Goal: Information Seeking & Learning: Understand process/instructions

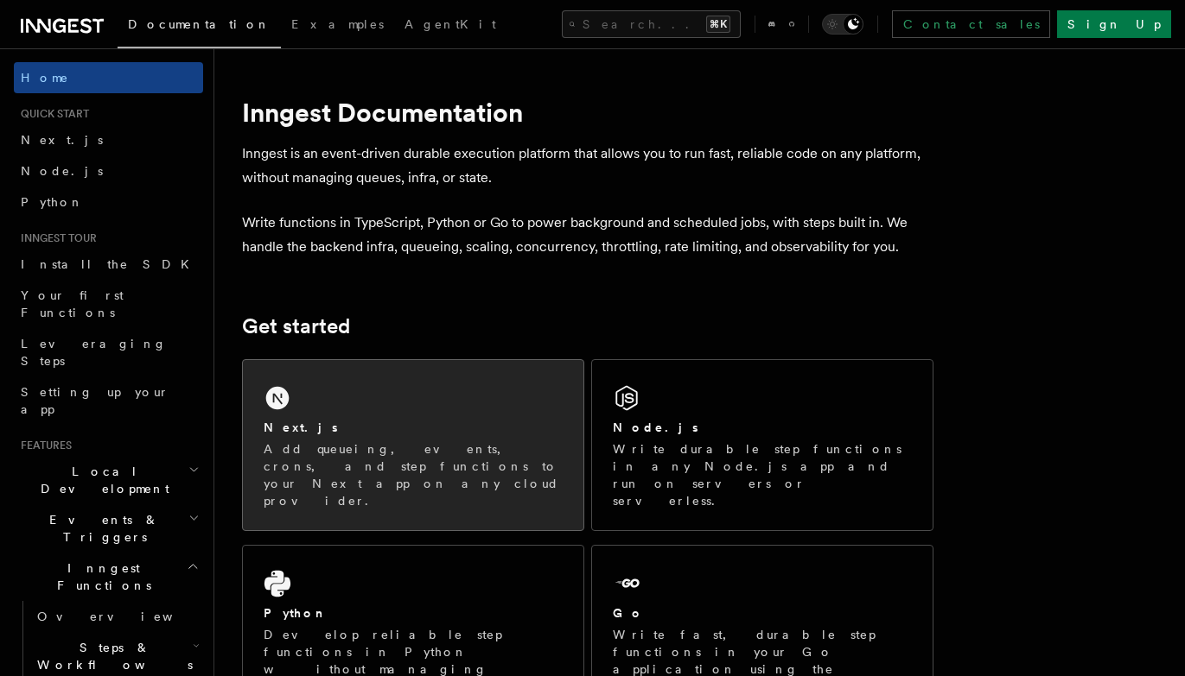
click at [367, 416] on div "Next.js Add queueing, events, crons, and step functions to your Next app on any…" at bounding box center [413, 445] width 340 height 170
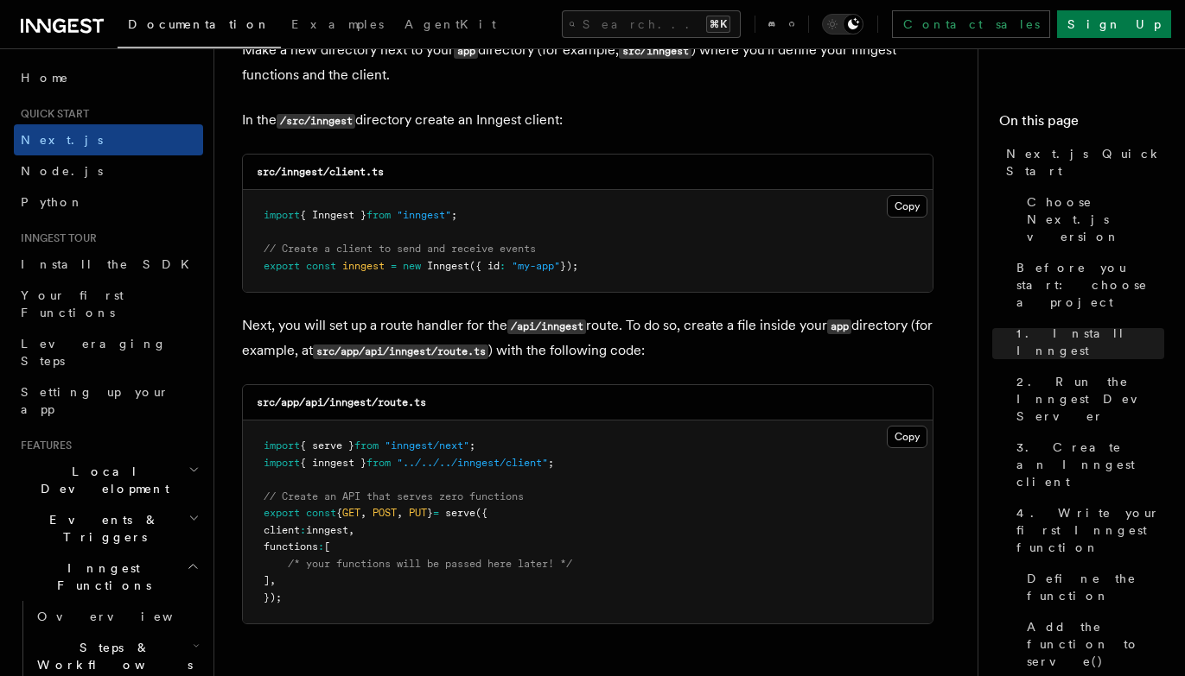
scroll to position [2188, 0]
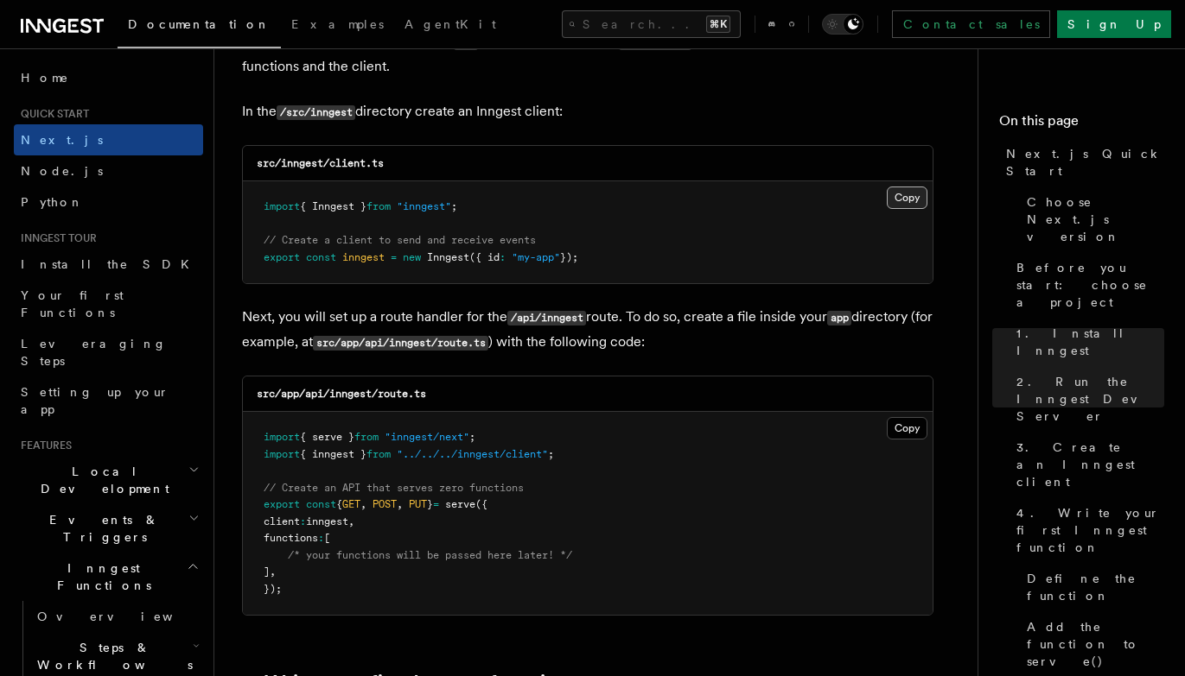
click at [900, 201] on button "Copy Copied" at bounding box center [906, 198] width 41 height 22
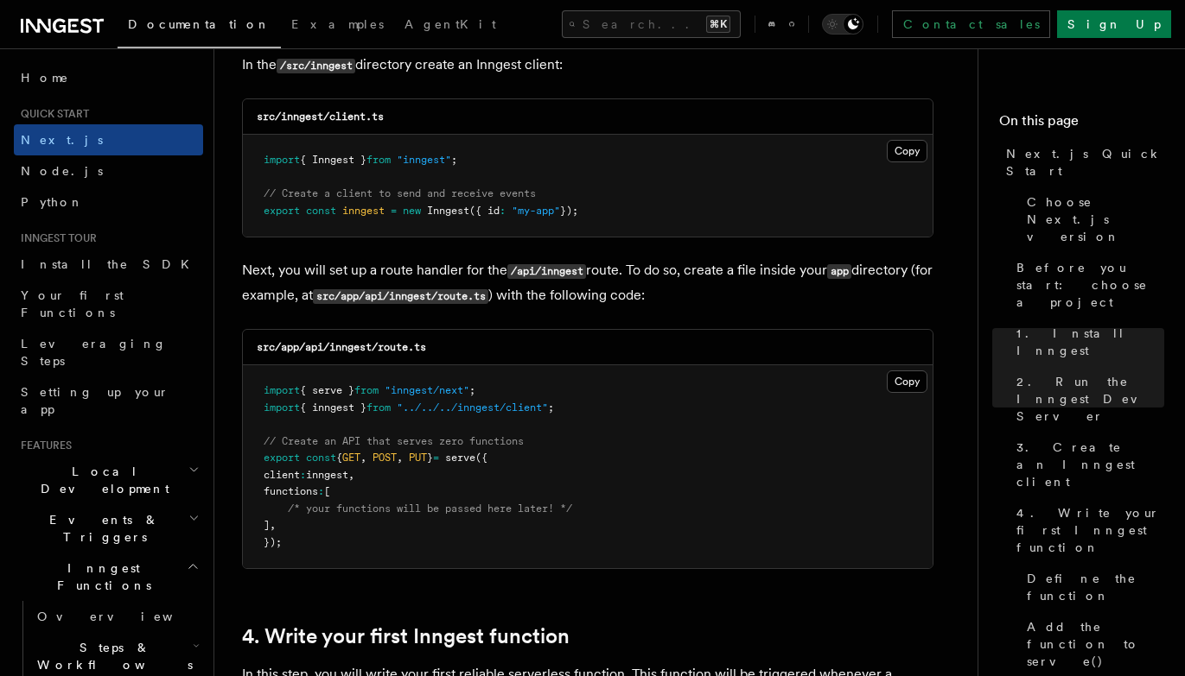
scroll to position [2260, 0]
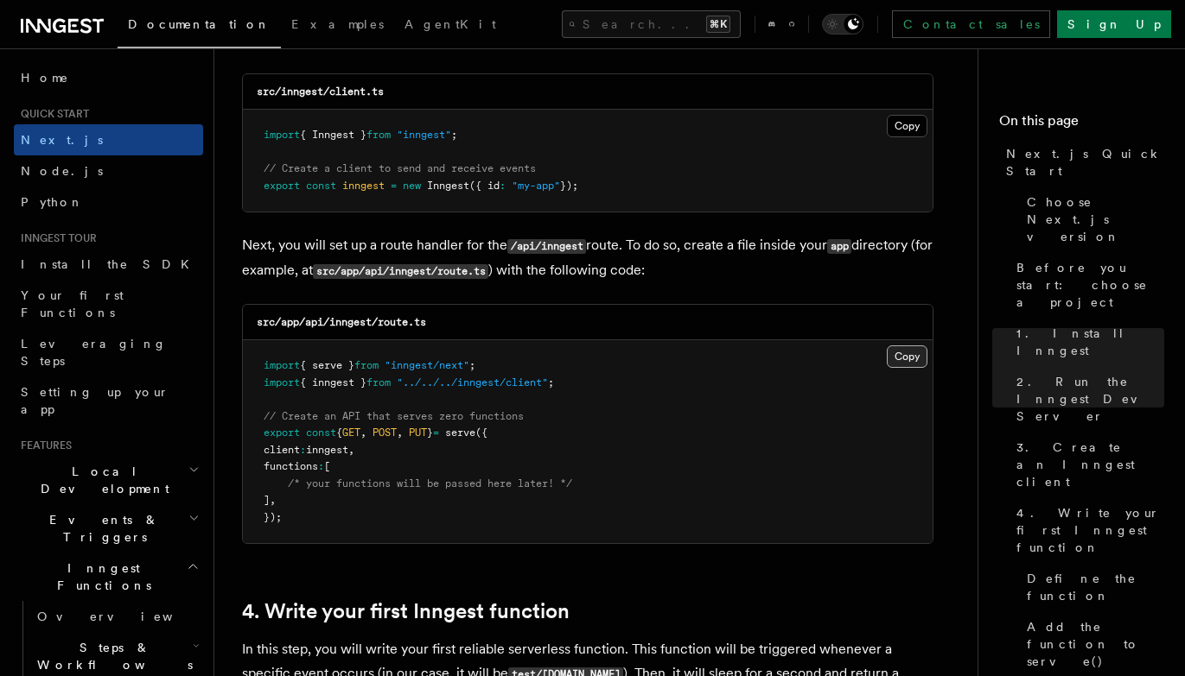
click at [903, 357] on button "Copy Copied" at bounding box center [906, 357] width 41 height 22
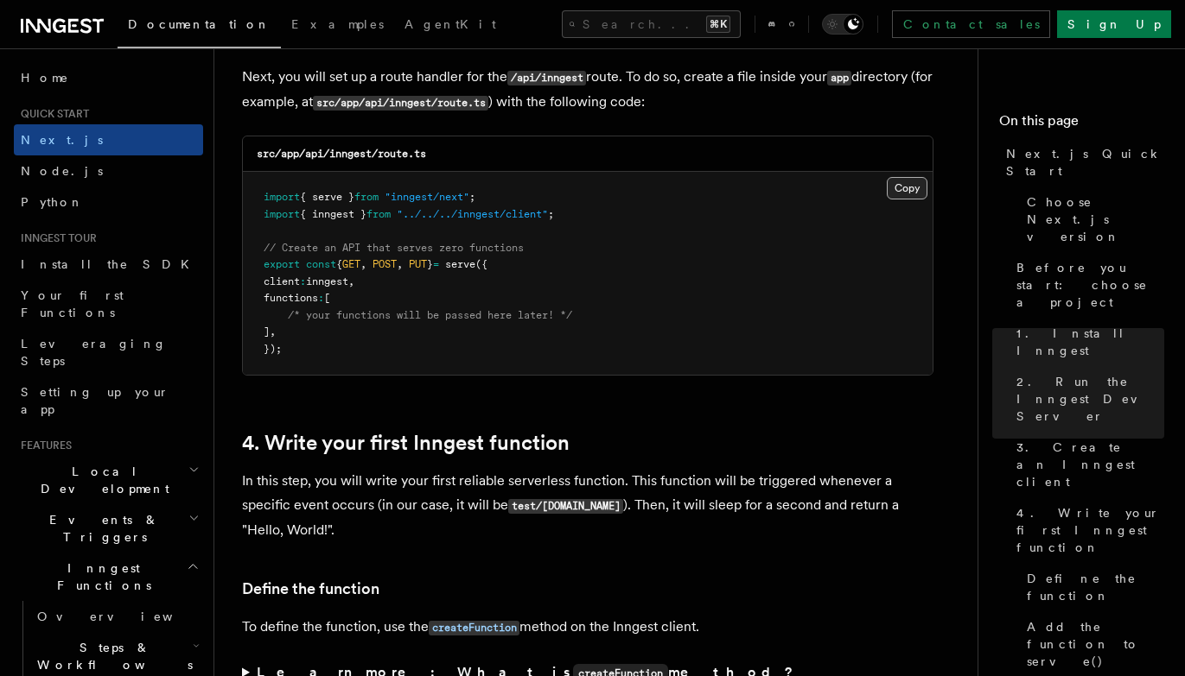
scroll to position [2431, 0]
